Goal: Check status: Check status

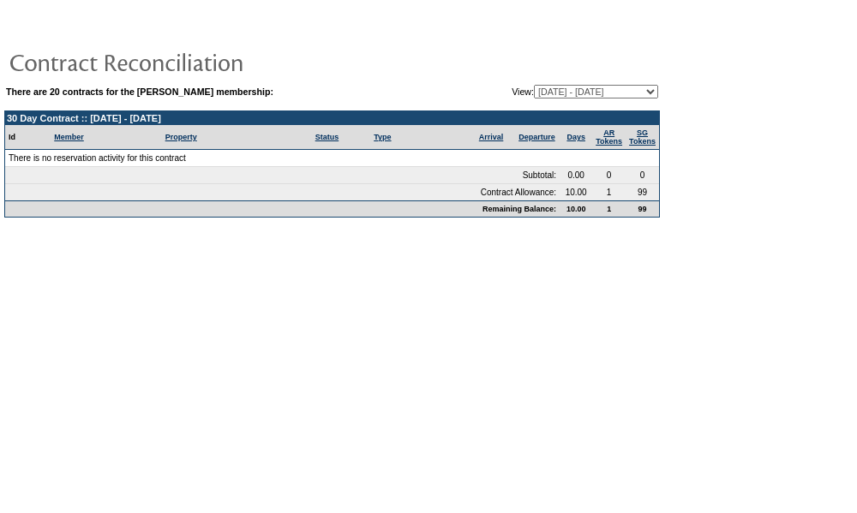
click at [552, 93] on select "[DATE] - [DATE] [DATE] - [DATE] [DATE] - [DATE] [DATE] - [DATE] [DATE] - [DATE]…" at bounding box center [596, 92] width 124 height 14
select select "149425"
click at [534, 86] on select "[DATE] - [DATE] [DATE] - [DATE] [DATE] - [DATE] [DATE] - [DATE] [DATE] - [DATE]…" at bounding box center [596, 92] width 124 height 14
select select "128431"
click at [534, 86] on select "[DATE] - [DATE] [DATE] - [DATE] [DATE] - [DATE] [DATE] - [DATE] [DATE] - [DATE]…" at bounding box center [596, 92] width 124 height 14
